Goal: Information Seeking & Learning: Learn about a topic

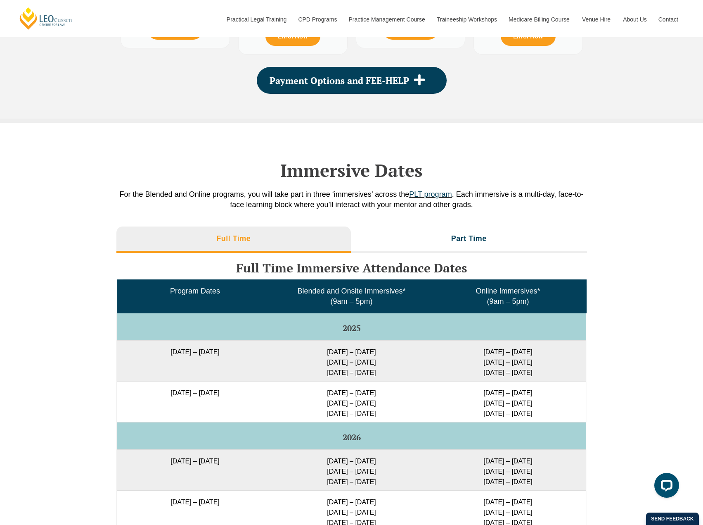
scroll to position [1431, 0]
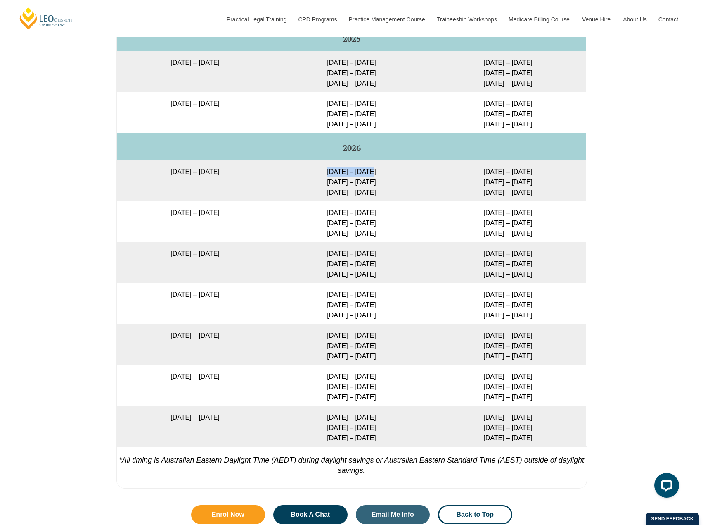
drag, startPoint x: 378, startPoint y: 171, endPoint x: 329, endPoint y: 171, distance: 48.3
click at [329, 171] on td "[DATE] – [DATE] [DATE] – [DATE] [DATE] – [DATE]" at bounding box center [351, 180] width 157 height 41
drag, startPoint x: 387, startPoint y: 213, endPoint x: 320, endPoint y: 215, distance: 67.8
click at [320, 215] on td "[DATE] – [DATE] [DATE] – [DATE] [DATE] – [DATE]" at bounding box center [351, 221] width 157 height 41
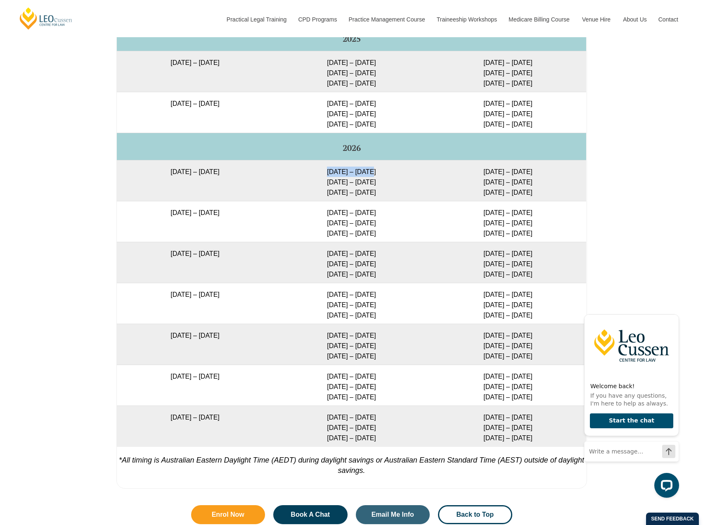
drag, startPoint x: 376, startPoint y: 175, endPoint x: 320, endPoint y: 175, distance: 56.2
click at [320, 175] on td "[DATE] – [DATE] [DATE] – [DATE] [DATE] – [DATE]" at bounding box center [351, 180] width 157 height 41
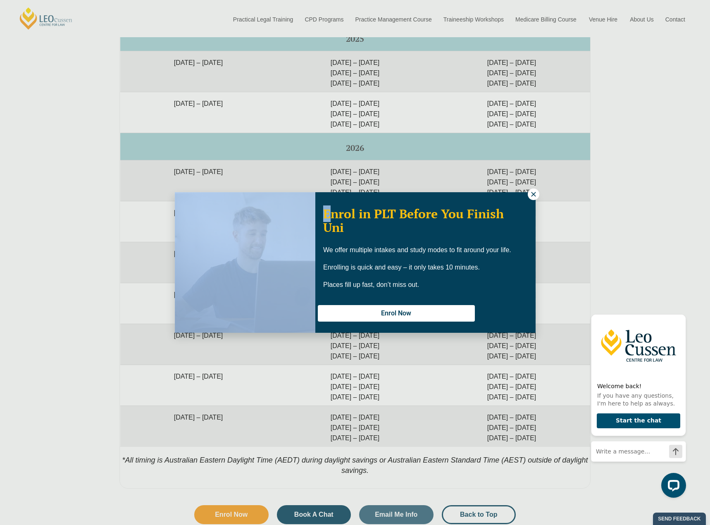
click at [329, 211] on div "Enrol in PLT Before You Finish Uni We offer multiple intakes and study modes to…" at bounding box center [355, 262] width 710 height 525
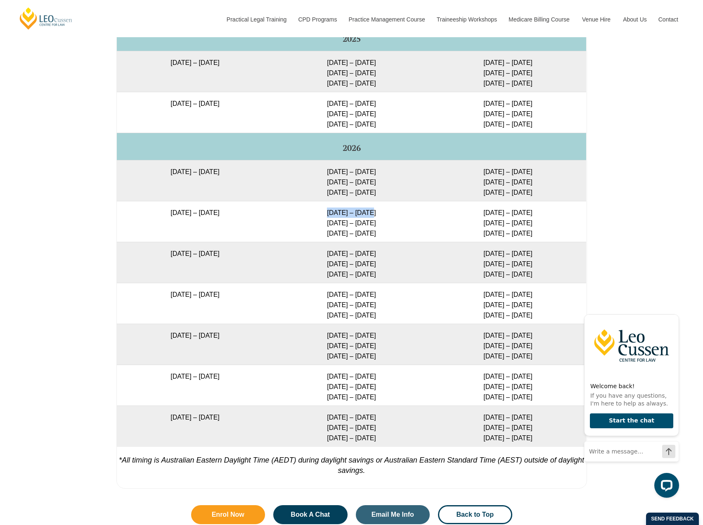
drag, startPoint x: 369, startPoint y: 214, endPoint x: 316, endPoint y: 214, distance: 53.3
click at [316, 214] on td "[DATE] – [DATE] [DATE] – [DATE] [DATE] – [DATE]" at bounding box center [351, 221] width 157 height 41
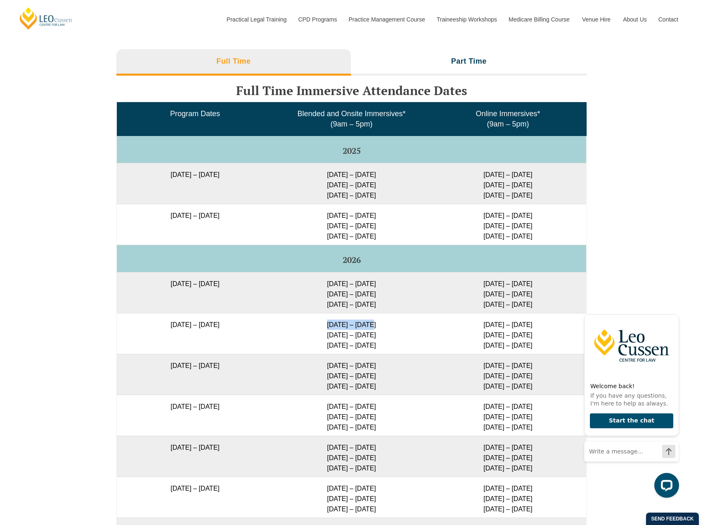
scroll to position [1307, 0]
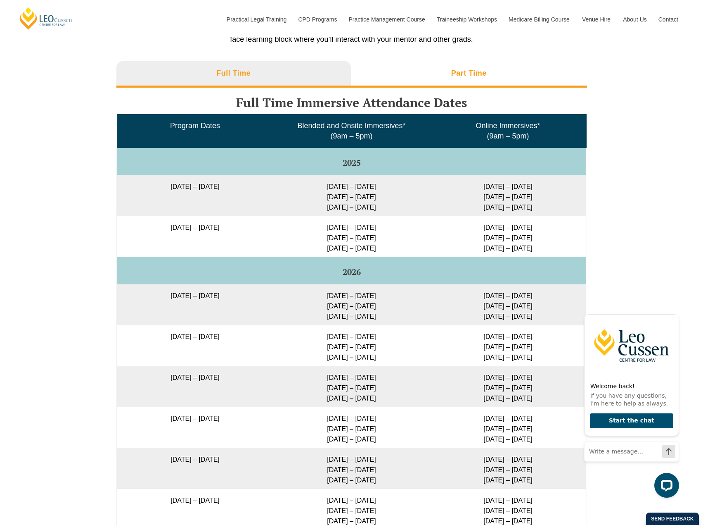
click at [467, 75] on h3 "Part Time" at bounding box center [469, 74] width 36 height 10
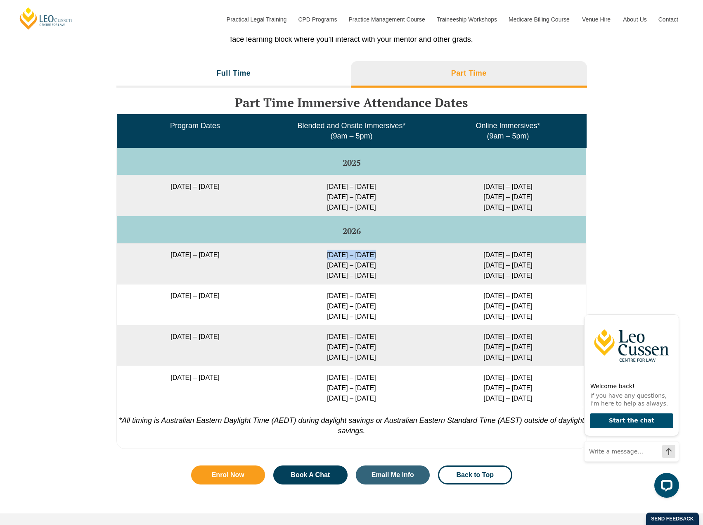
drag, startPoint x: 380, startPoint y: 254, endPoint x: 286, endPoint y: 257, distance: 93.8
click at [286, 257] on td "[DATE] – [DATE] [DATE] – [DATE] [DATE] – [DATE]" at bounding box center [351, 263] width 157 height 41
drag, startPoint x: 538, startPoint y: 256, endPoint x: 507, endPoint y: 255, distance: 30.6
click at [507, 255] on td "[DATE] – [DATE] [DATE] – [DATE] [DATE] – [DATE]" at bounding box center [508, 263] width 157 height 41
drag, startPoint x: 389, startPoint y: 298, endPoint x: 319, endPoint y: 295, distance: 69.9
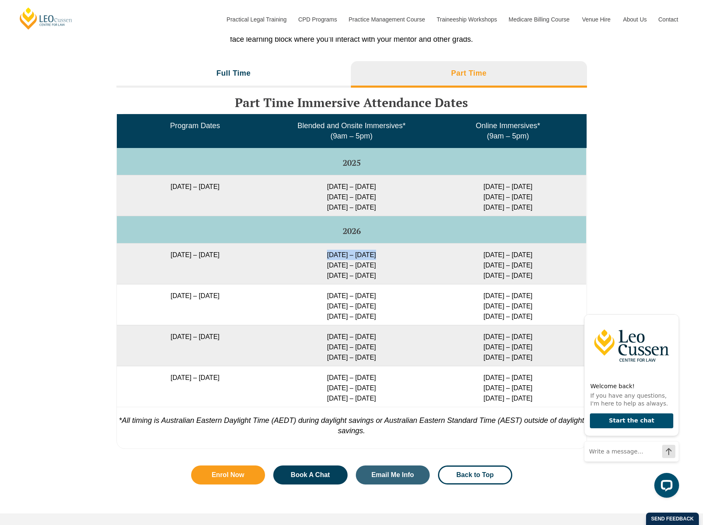
click at [319, 295] on td "[DATE] – [DATE] [DATE] – [DATE] [DATE] – [DATE]" at bounding box center [351, 304] width 157 height 41
drag, startPoint x: 520, startPoint y: 263, endPoint x: 492, endPoint y: 263, distance: 28.5
click at [492, 263] on td "[DATE] – [DATE] [DATE] – [DATE] [DATE] – [DATE]" at bounding box center [508, 263] width 157 height 41
click at [242, 71] on h3 "Full Time" at bounding box center [233, 74] width 34 height 10
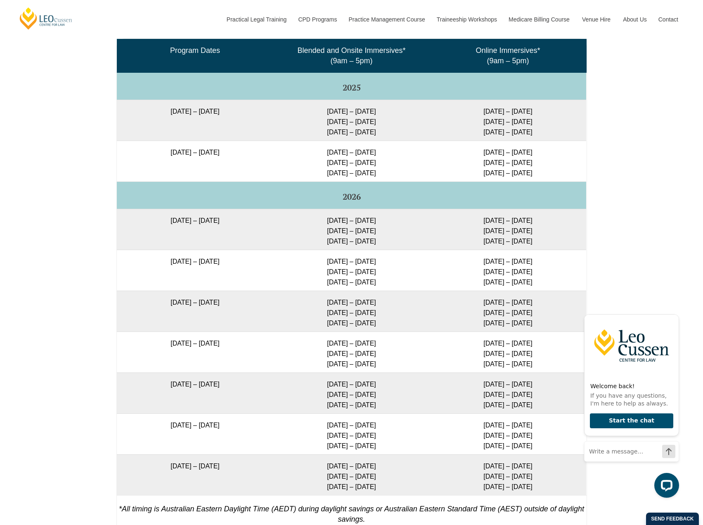
scroll to position [1514, 0]
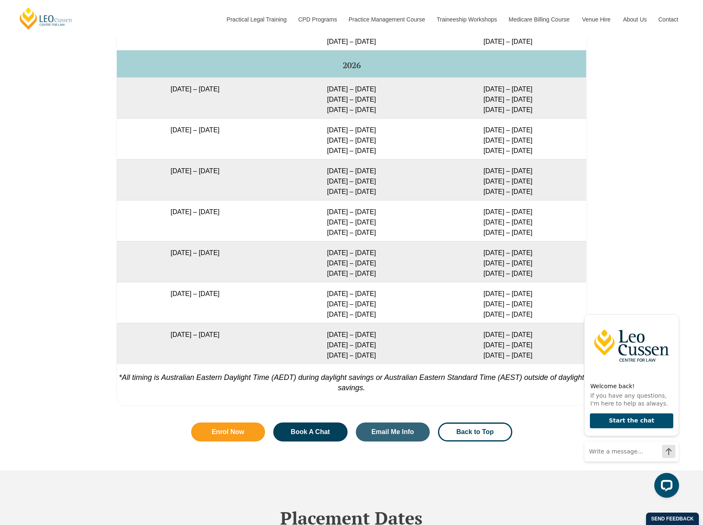
drag, startPoint x: 388, startPoint y: 152, endPoint x: 333, endPoint y: 151, distance: 55.4
click at [333, 151] on td "[DATE] – [DATE] [DATE] – [DATE] [DATE] – [DATE]" at bounding box center [351, 138] width 157 height 41
drag, startPoint x: 459, startPoint y: 152, endPoint x: 463, endPoint y: 164, distance: 13.1
click at [528, 150] on td "[DATE] – [DATE] [DATE] – [DATE] [DATE] – [DATE]" at bounding box center [508, 138] width 157 height 41
drag, startPoint x: 382, startPoint y: 180, endPoint x: 320, endPoint y: 182, distance: 61.6
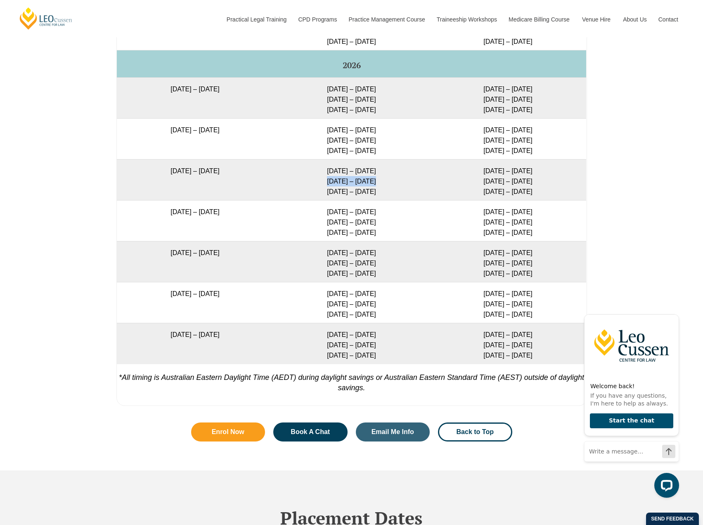
click at [320, 182] on td "[DATE] – [DATE] [DATE] – [DATE] [DATE] – [DATE]" at bounding box center [351, 179] width 157 height 41
